Goal: Transaction & Acquisition: Purchase product/service

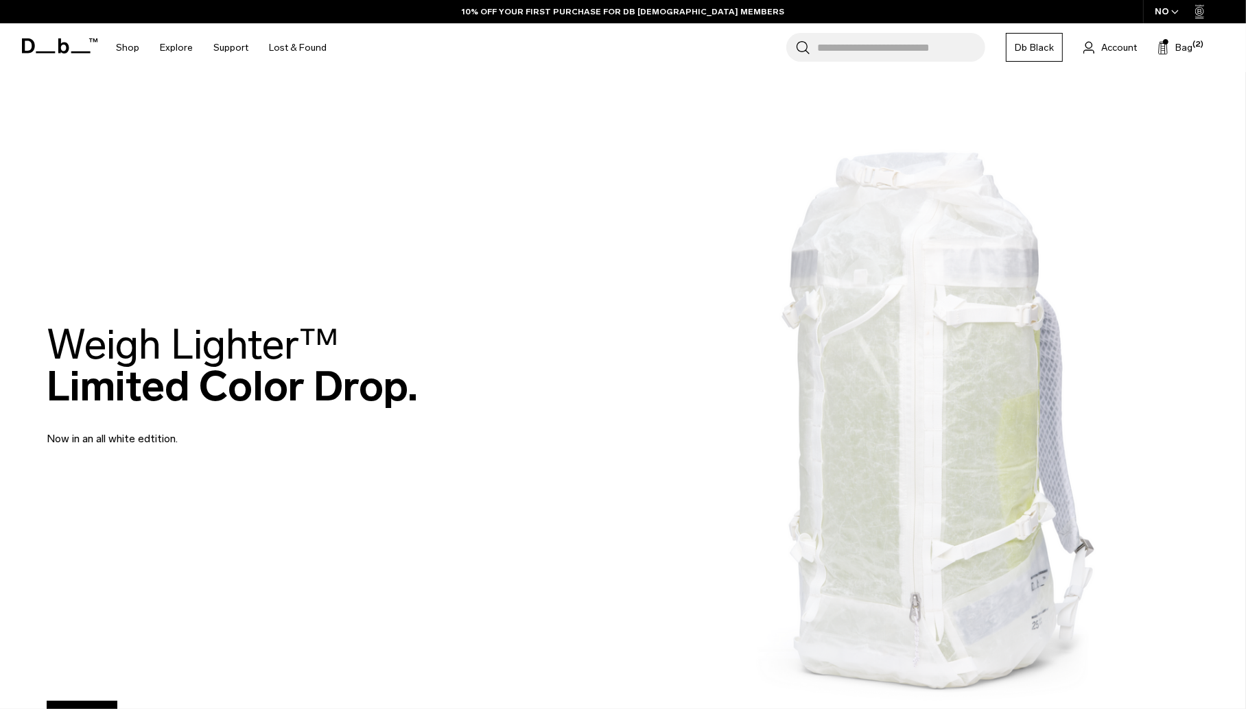
click at [910, 40] on input "Search for Bags, Luggage..." at bounding box center [901, 47] width 168 height 29
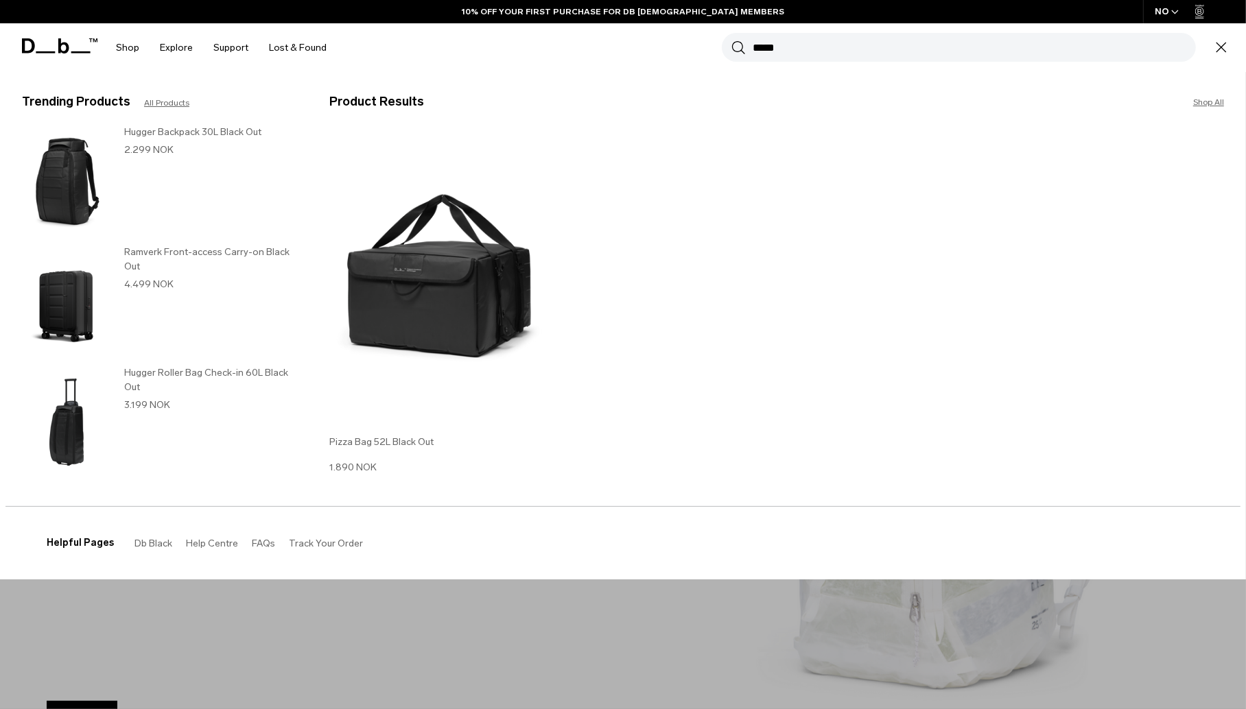
type input "*****"
click at [410, 318] on img at bounding box center [438, 279] width 219 height 294
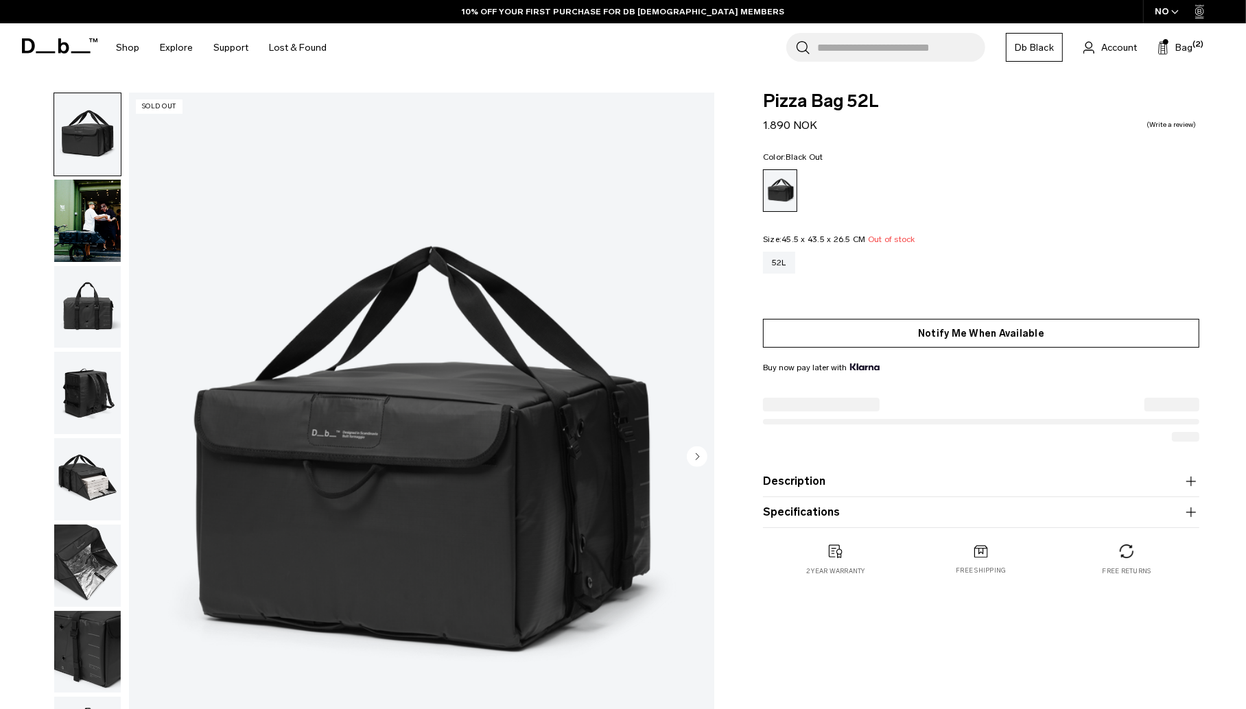
click at [928, 335] on button "Notify Me When Available" at bounding box center [981, 333] width 436 height 29
